Goal: Task Accomplishment & Management: Manage account settings

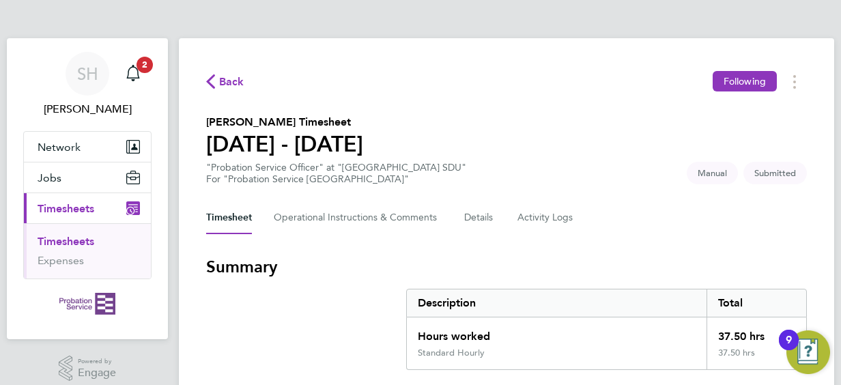
click at [539, 126] on section "[PERSON_NAME] Timesheet [DATE] - [DATE] "Probation Service Officer" at "[GEOGRA…" at bounding box center [506, 149] width 601 height 71
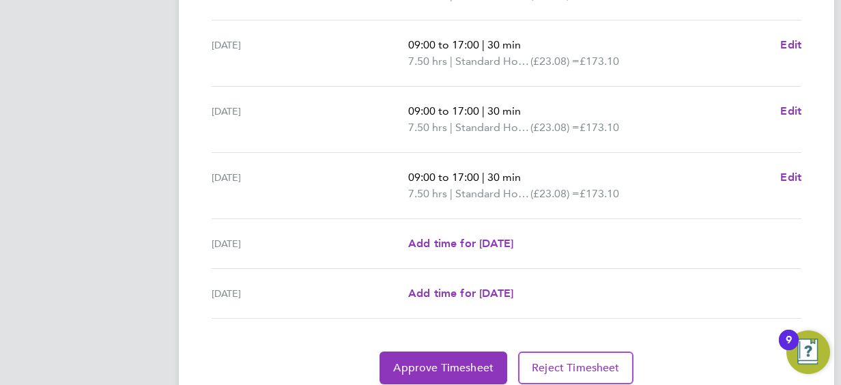
scroll to position [599, 0]
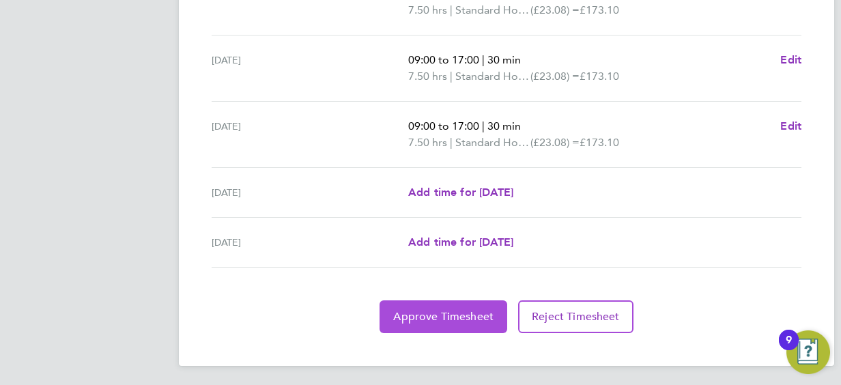
click at [441, 312] on span "Approve Timesheet" at bounding box center [443, 317] width 100 height 14
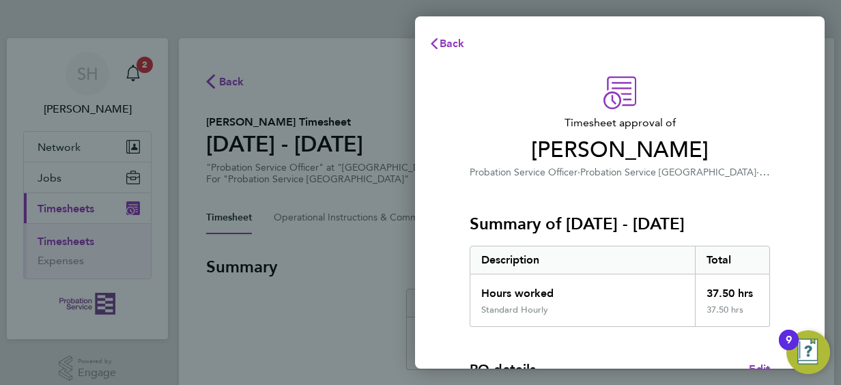
click at [706, 97] on div "Timesheet approval of [PERSON_NAME] Probation Service Officer · Probation Servi…" at bounding box center [620, 128] width 301 height 104
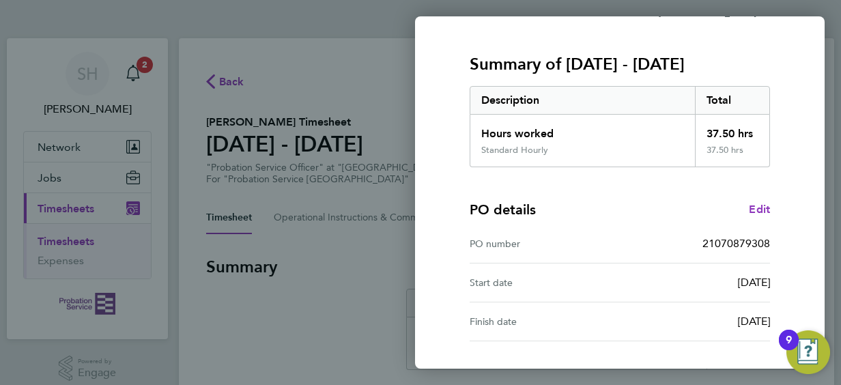
scroll to position [268, 0]
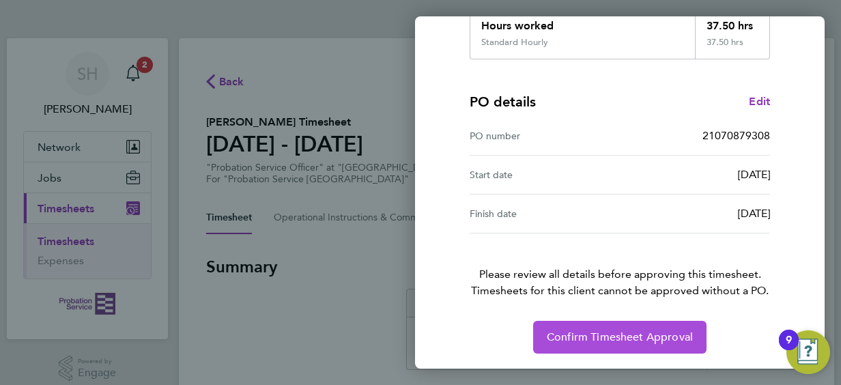
click at [623, 346] on button "Confirm Timesheet Approval" at bounding box center [619, 337] width 173 height 33
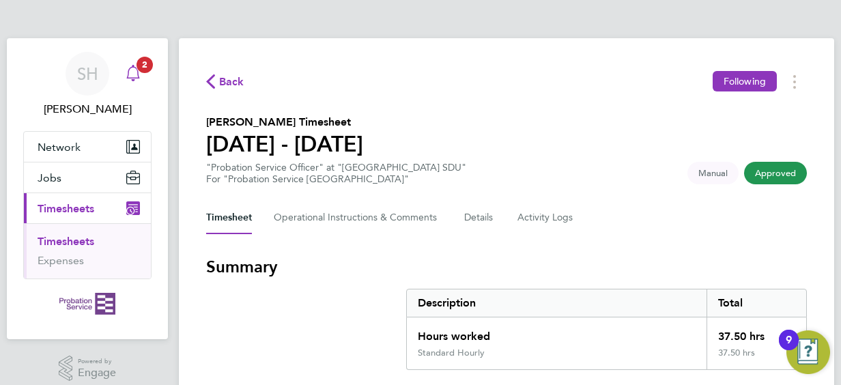
click at [139, 72] on icon "Main navigation" at bounding box center [133, 73] width 16 height 16
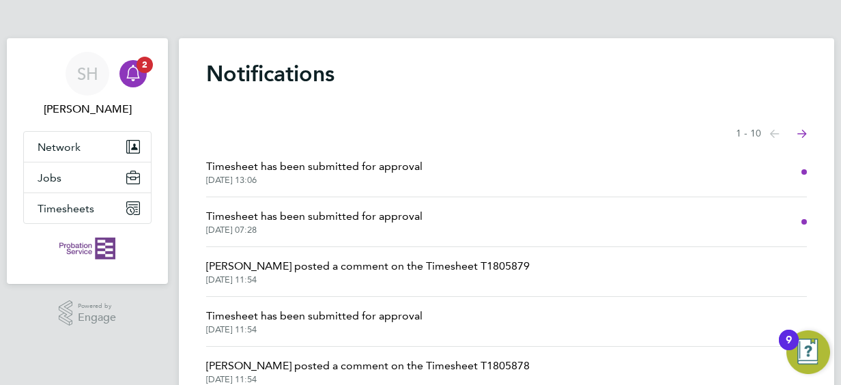
click at [591, 167] on li "Timesheet has been submitted for approval [DATE] 13:06" at bounding box center [506, 173] width 601 height 50
click at [275, 165] on span "Timesheet has been submitted for approval" at bounding box center [314, 166] width 217 height 16
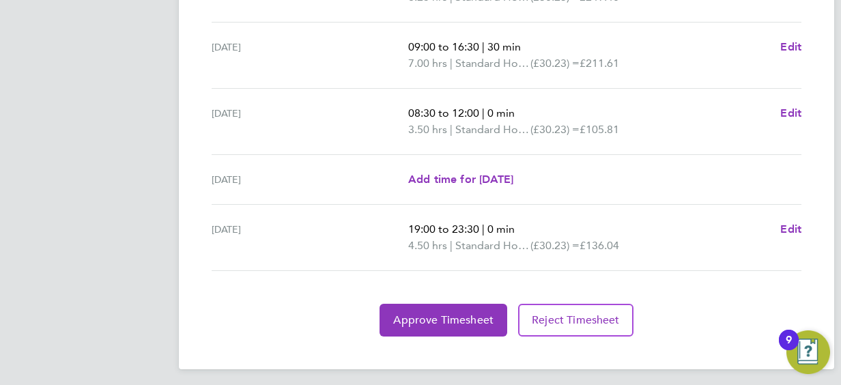
scroll to position [746, 0]
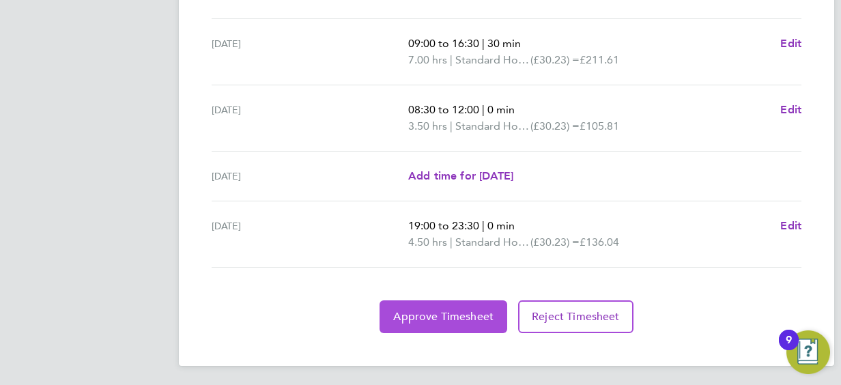
click at [451, 316] on span "Approve Timesheet" at bounding box center [443, 317] width 100 height 14
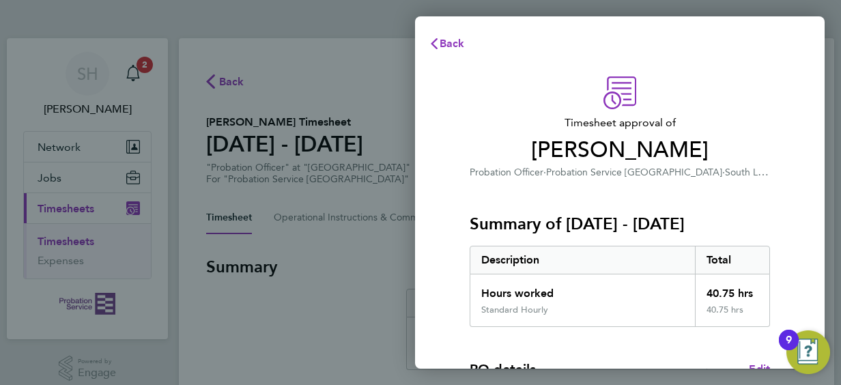
click at [726, 85] on div "Timesheet approval of [PERSON_NAME] Probation Officer · Probation Service [GEOG…" at bounding box center [620, 128] width 301 height 104
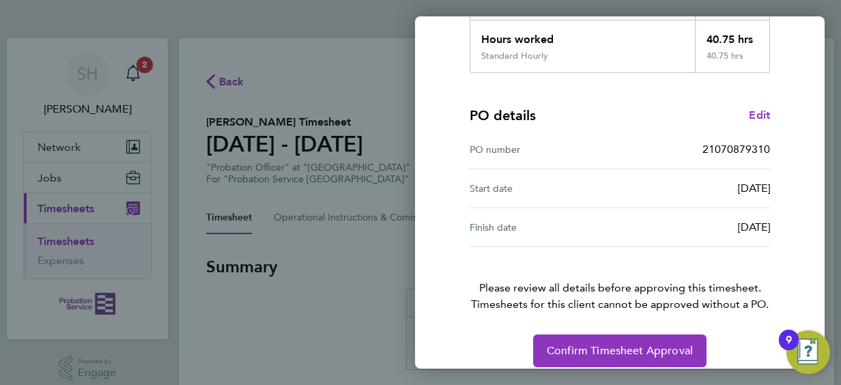
scroll to position [268, 0]
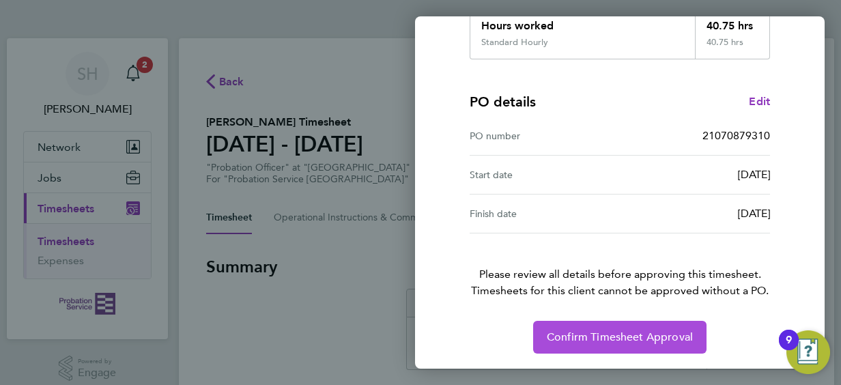
click at [609, 339] on span "Confirm Timesheet Approval" at bounding box center [620, 338] width 146 height 14
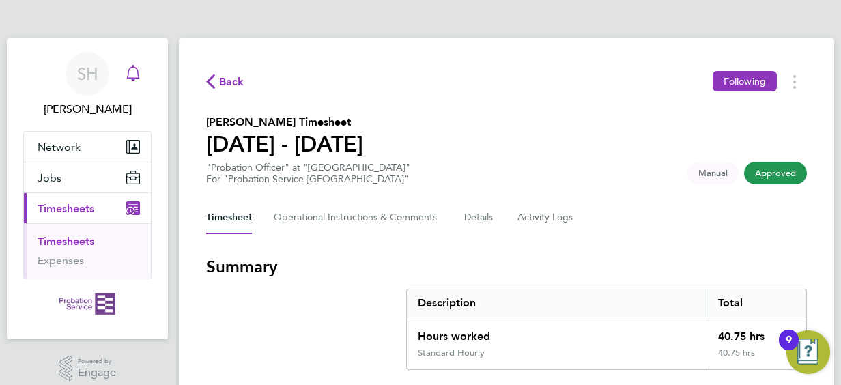
click at [138, 73] on icon "Main navigation" at bounding box center [133, 73] width 16 height 16
